Goal: Use online tool/utility: Utilize a website feature to perform a specific function

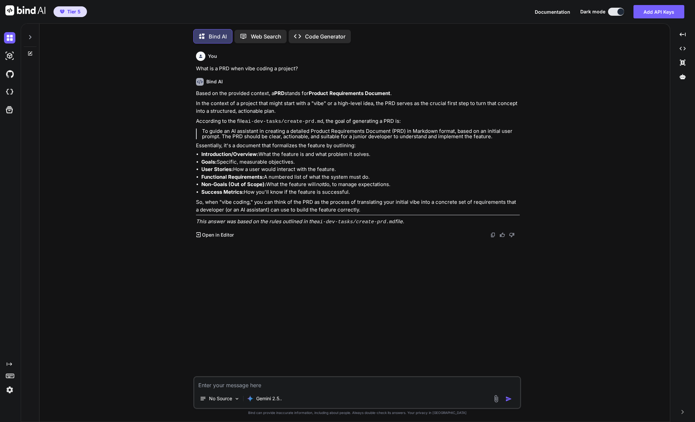
scroll to position [3, 0]
type textarea "x"
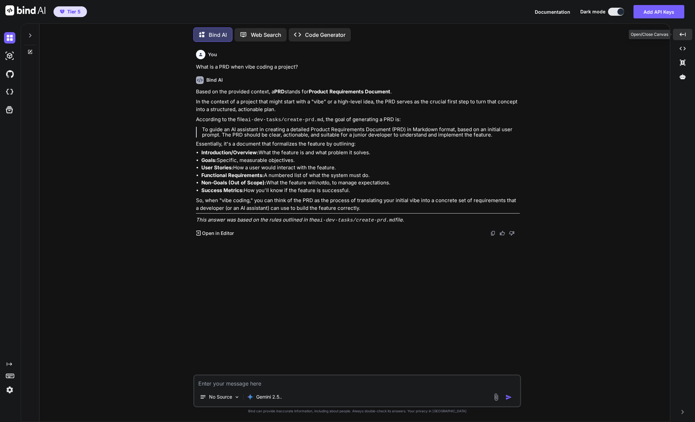
click at [684, 35] on icon "Created with Pixso." at bounding box center [683, 34] width 6 height 6
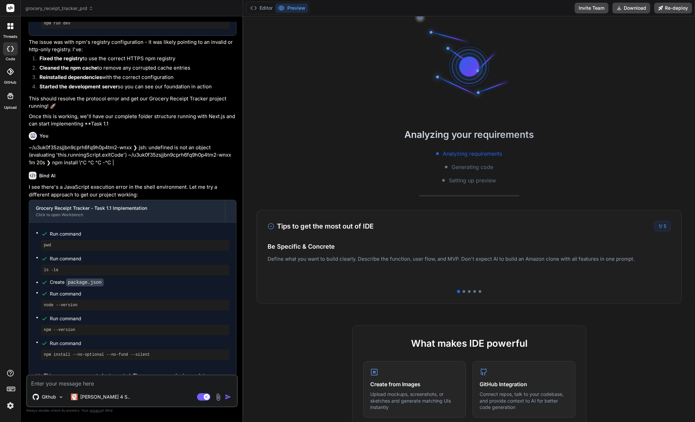
scroll to position [903, 0]
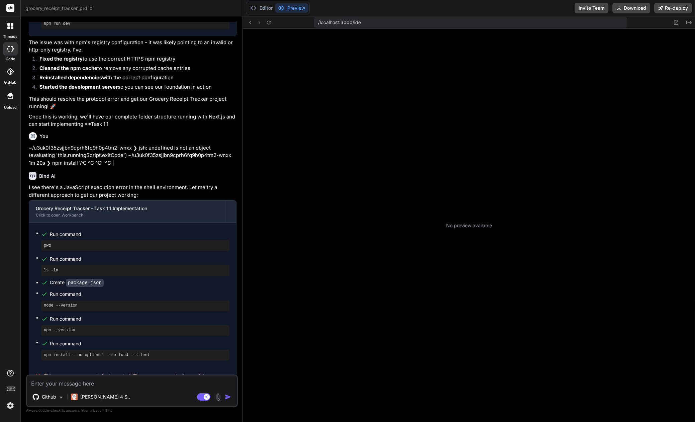
type textarea "x"
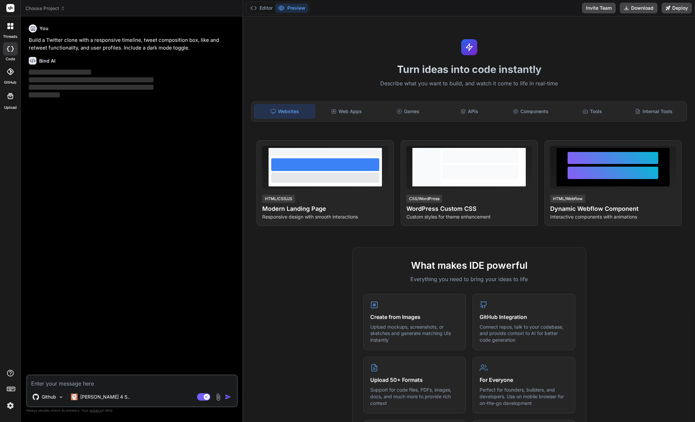
type textarea "x"
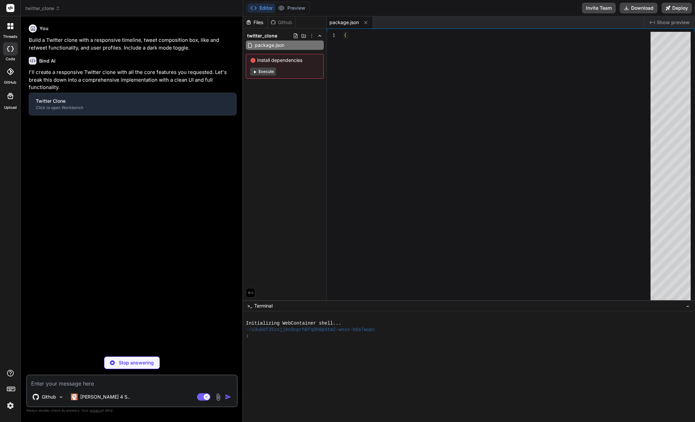
type textarea "</html>"
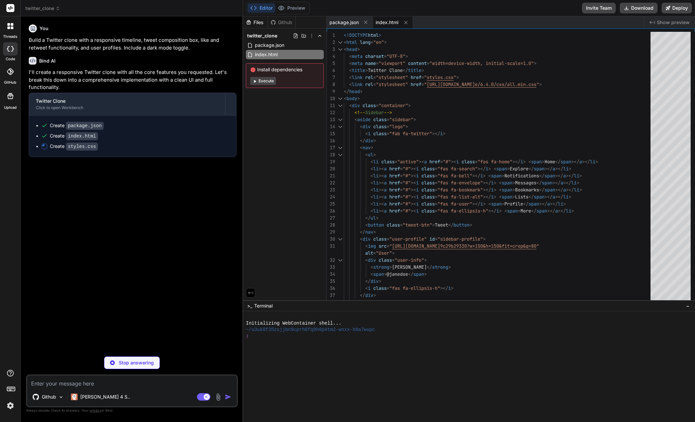
type textarea "x"
type textarea "} }"
type textarea "x"
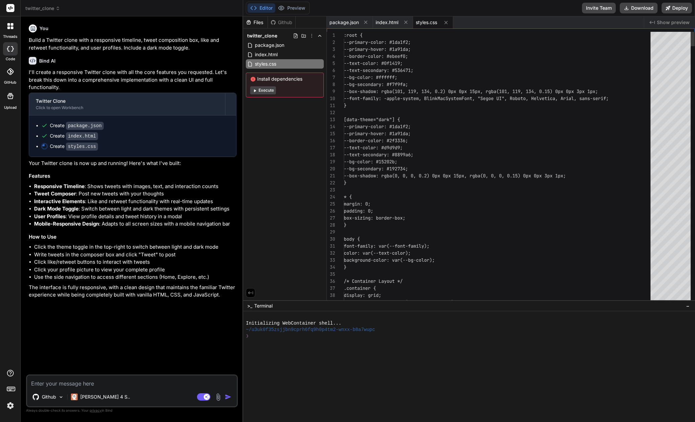
type textarea "function closeProfileModal() { profileModal.style.display = 'none'; } // Initia…"
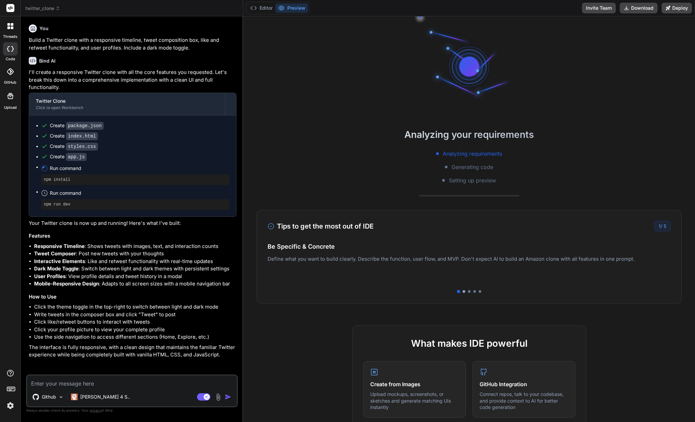
click at [464, 291] on div at bounding box center [464, 291] width 3 height 3
click at [470, 291] on div at bounding box center [469, 291] width 3 height 3
click at [476, 292] on div at bounding box center [474, 291] width 3 height 3
click at [481, 292] on div at bounding box center [480, 291] width 3 height 3
click at [266, 8] on button "Editor" at bounding box center [262, 7] width 28 height 9
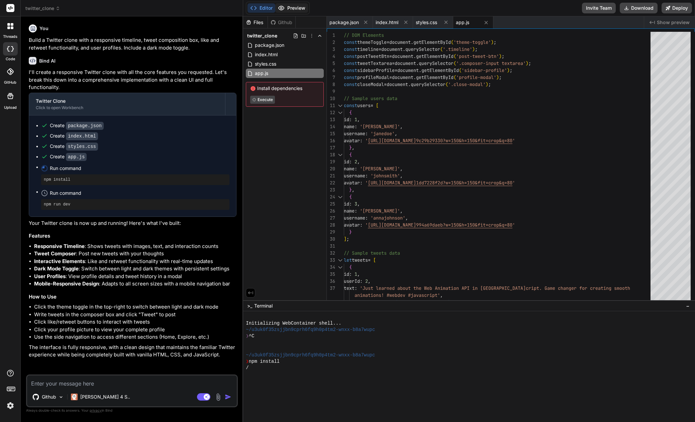
type textarea "x"
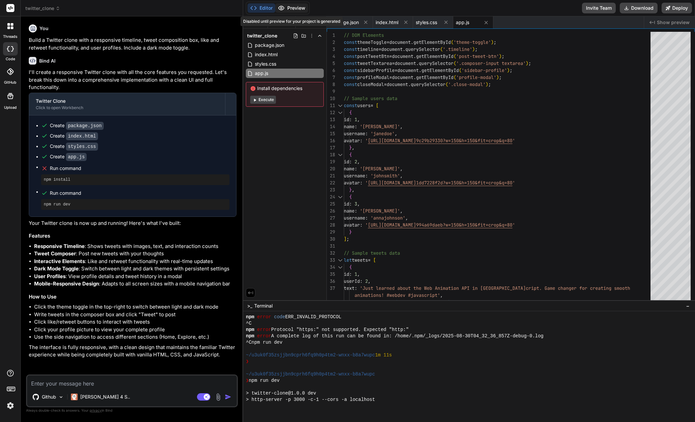
scroll to position [70, 0]
